Goal: Transaction & Acquisition: Purchase product/service

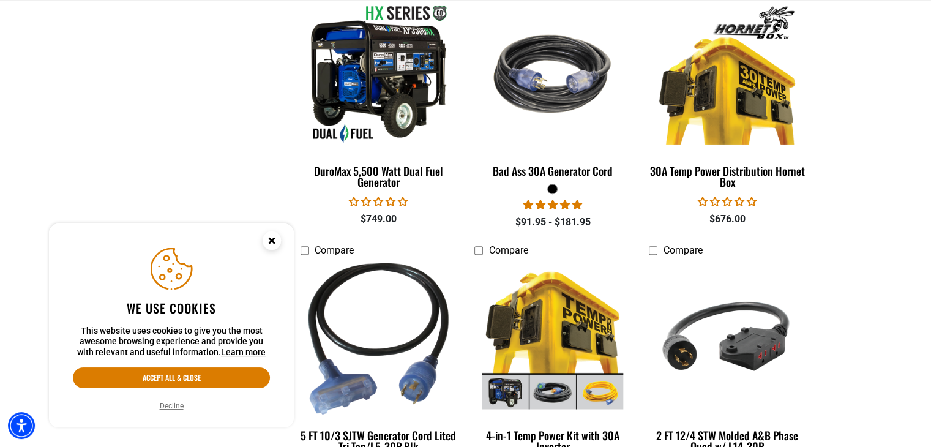
scroll to position [1041, 0]
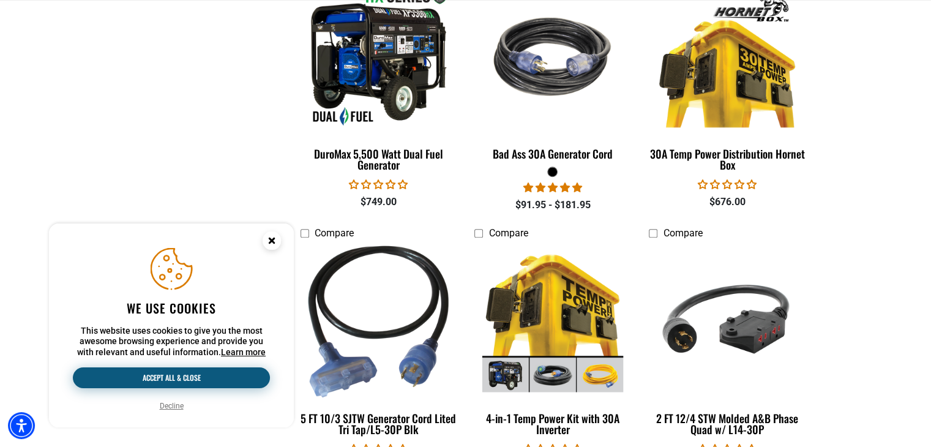
click at [230, 373] on button "Accept all & close" at bounding box center [171, 377] width 197 height 21
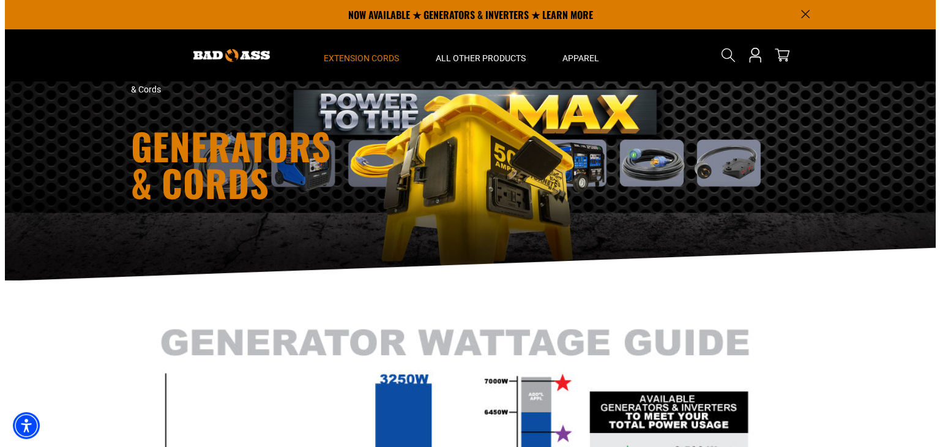
scroll to position [0, 0]
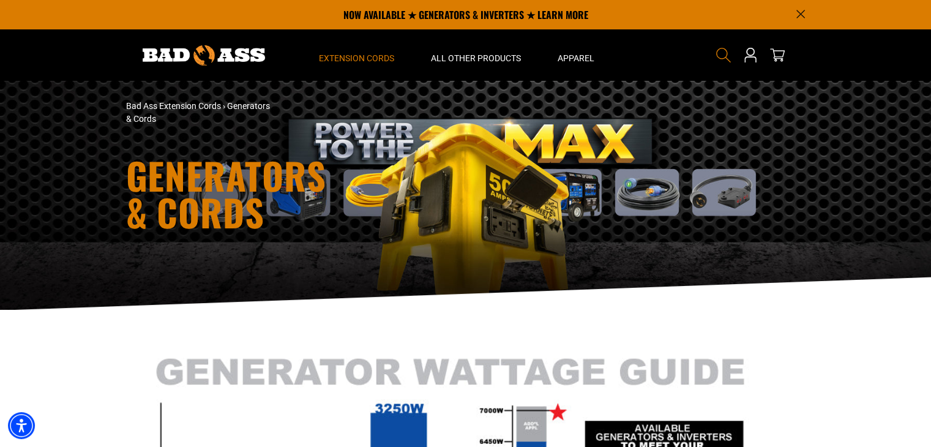
click at [719, 52] on icon "Search" at bounding box center [724, 55] width 16 height 16
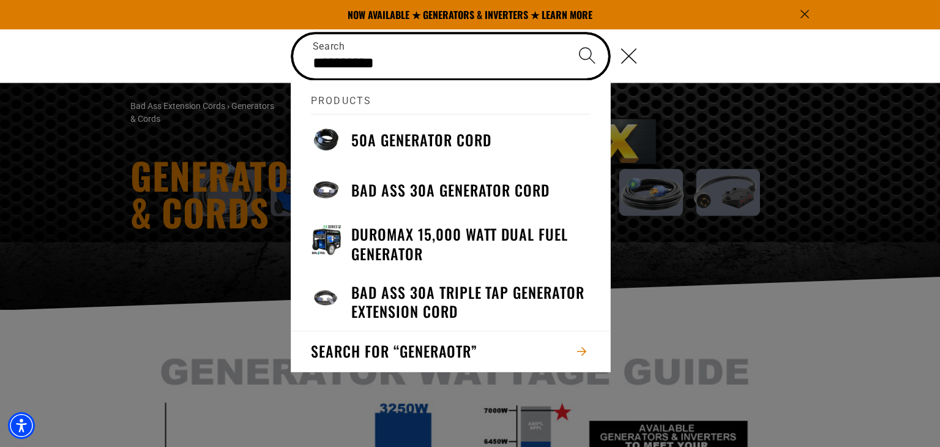
type input "**********"
click at [566, 34] on button "Search" at bounding box center [587, 55] width 43 height 43
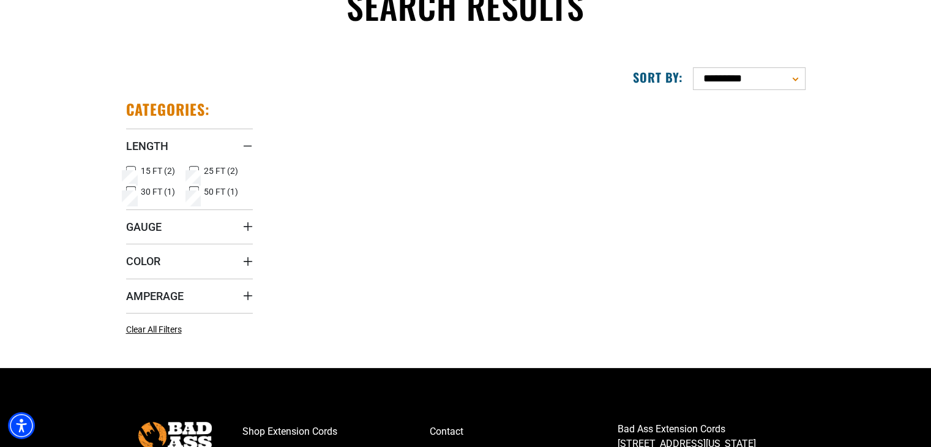
scroll to position [122, 0]
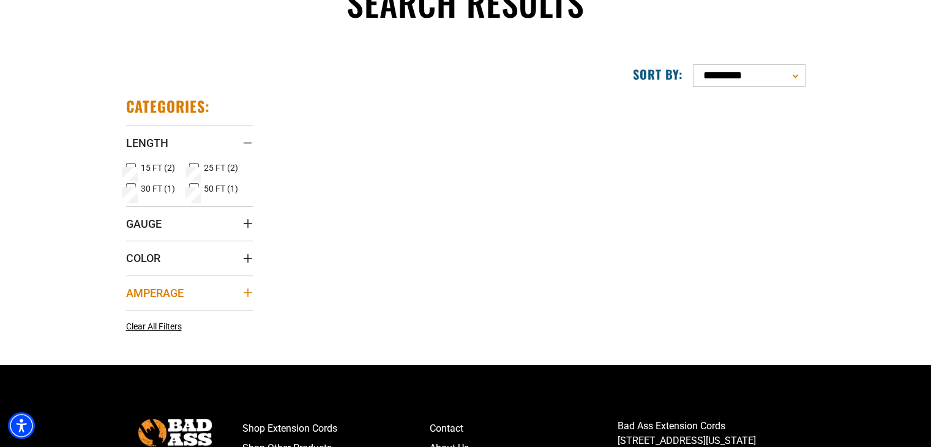
click at [244, 297] on summary "Amperage" at bounding box center [189, 292] width 127 height 34
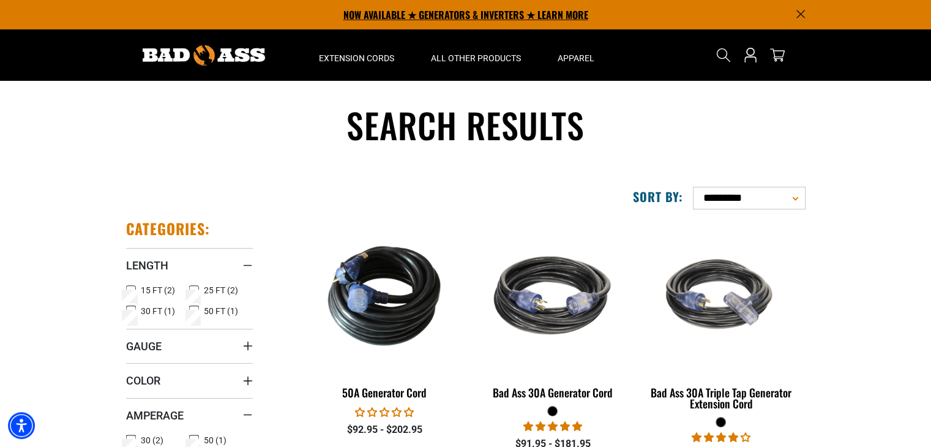
scroll to position [122, 0]
